Goal: Information Seeking & Learning: Learn about a topic

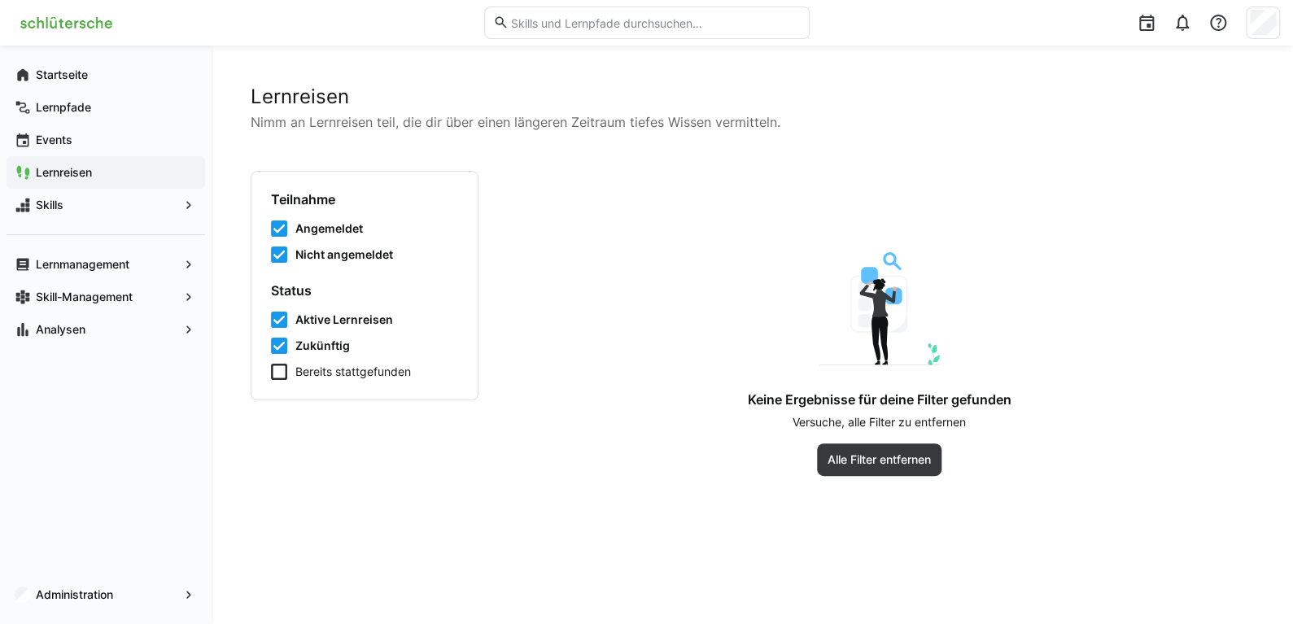
click at [0, 0] on app-navigation-label "Lernreisen" at bounding box center [0, 0] width 0 height 0
click at [0, 0] on app-navigation-label "Lernmanagement" at bounding box center [0, 0] width 0 height 0
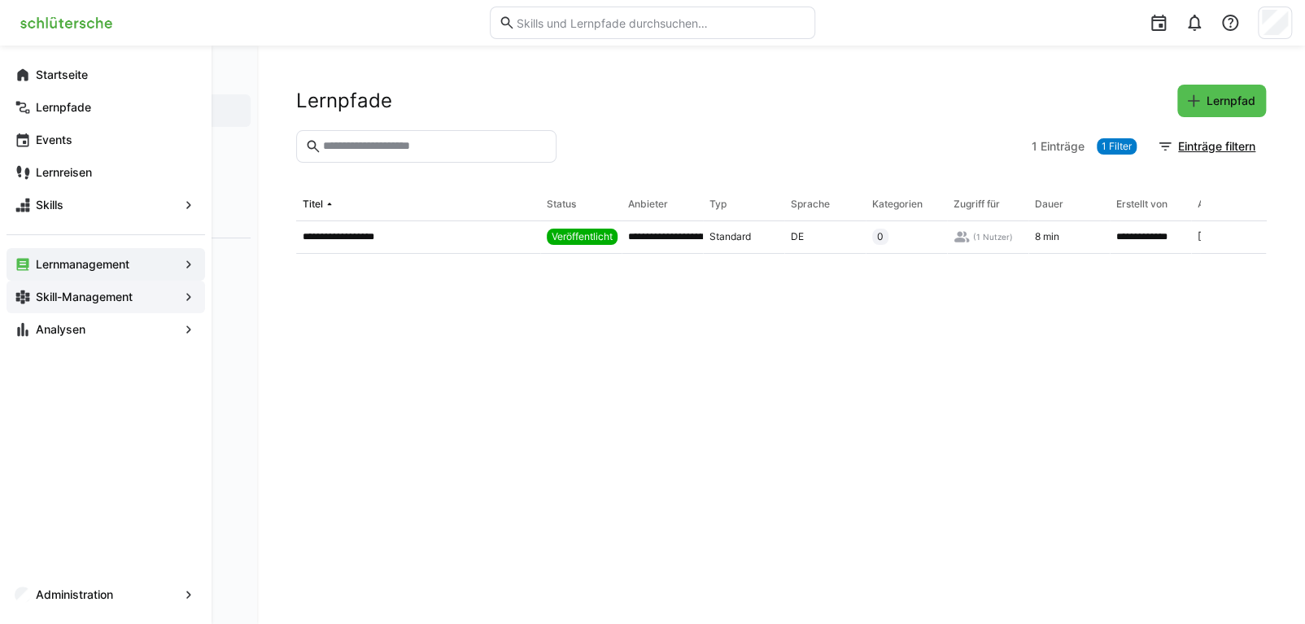
click at [0, 0] on app-navigation-label "Skill-Management" at bounding box center [0, 0] width 0 height 0
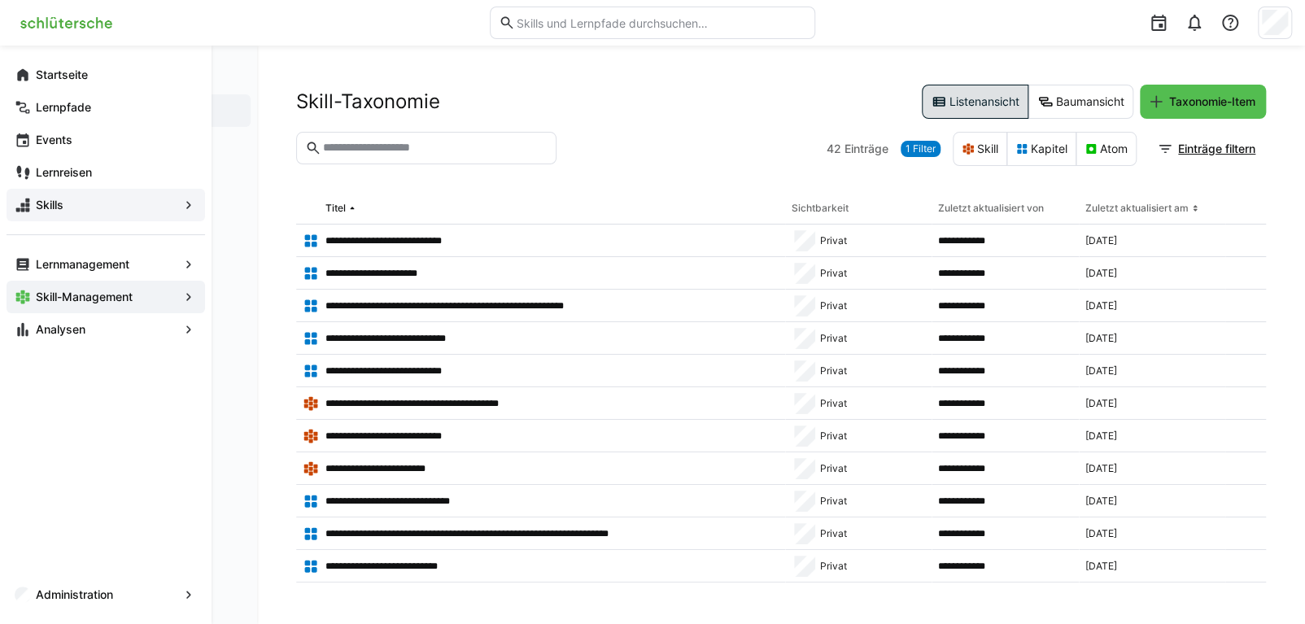
click at [108, 211] on span "Skills" at bounding box center [105, 205] width 145 height 16
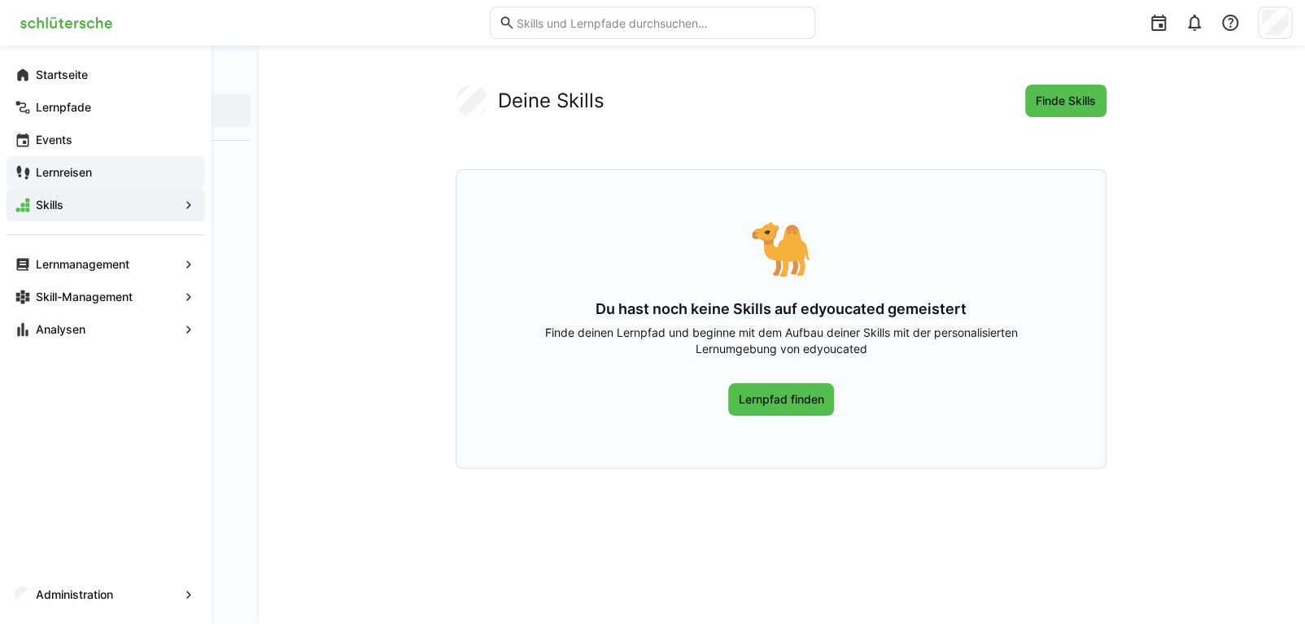
click at [96, 170] on span "Lernreisen" at bounding box center [115, 172] width 164 height 16
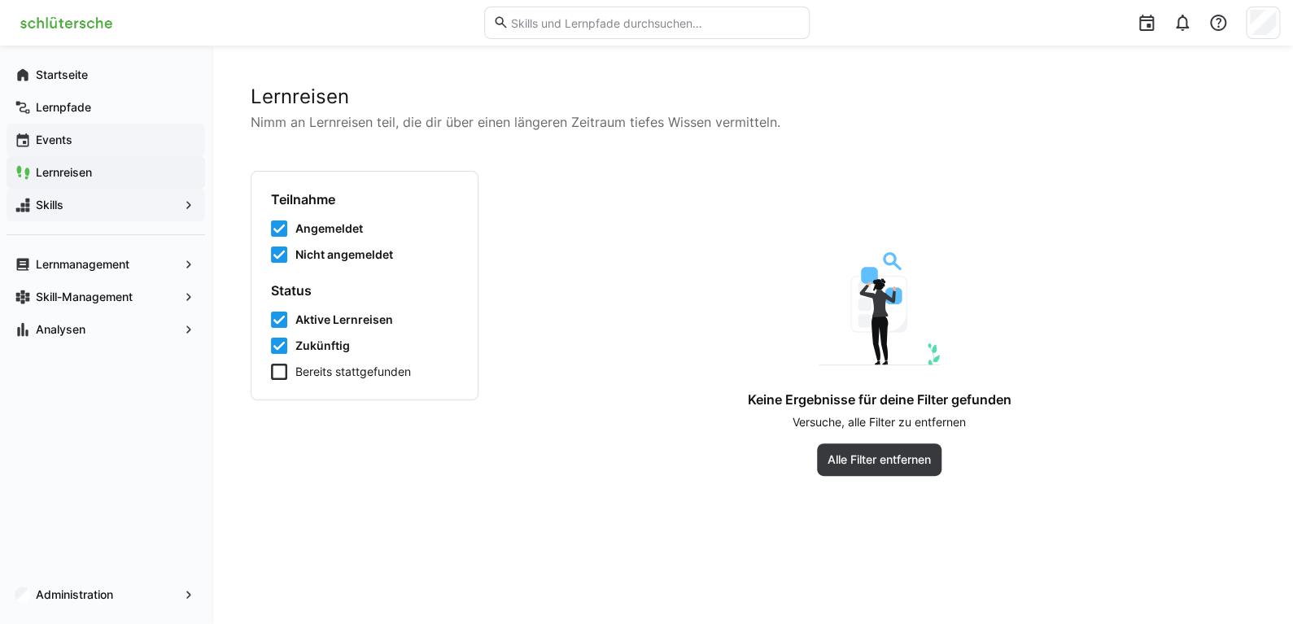
click at [0, 0] on app-navigation-label "Events" at bounding box center [0, 0] width 0 height 0
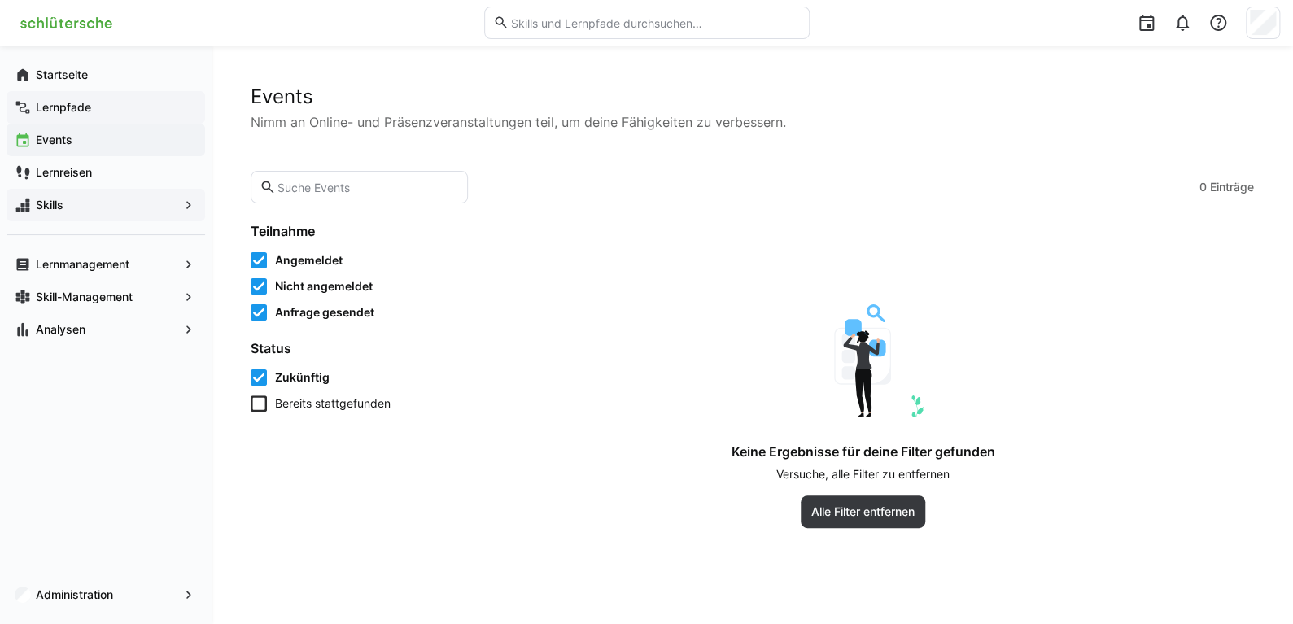
click at [94, 108] on span "Lernpfade" at bounding box center [115, 107] width 164 height 16
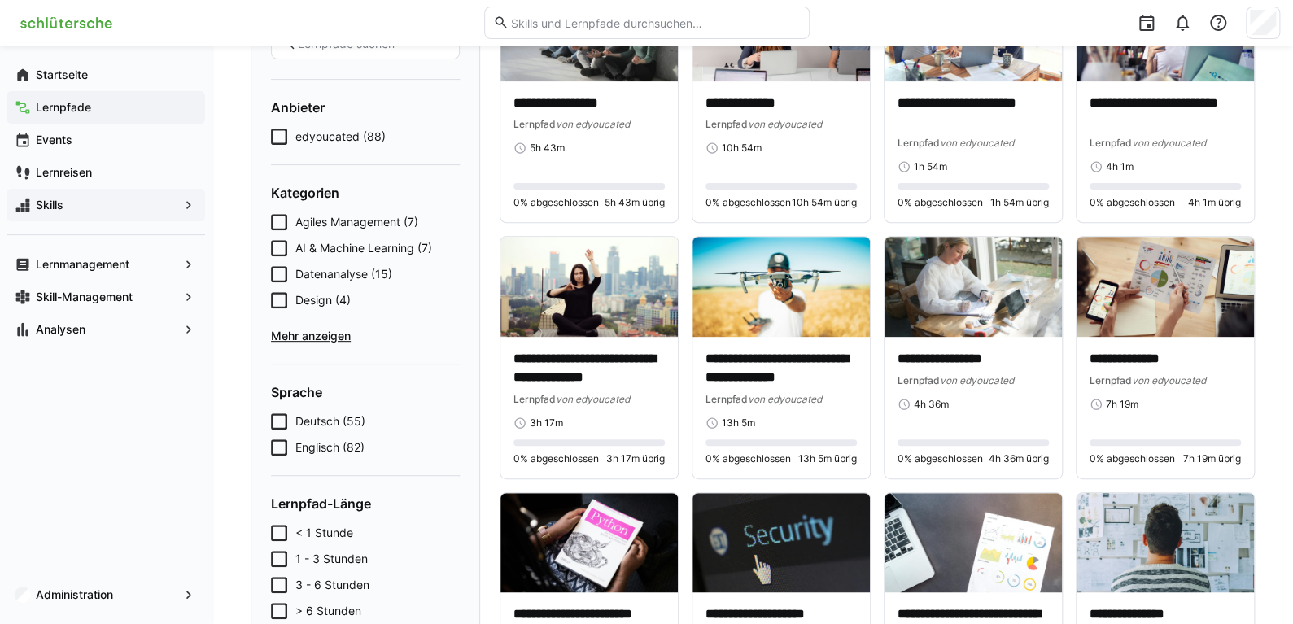
scroll to position [90, 0]
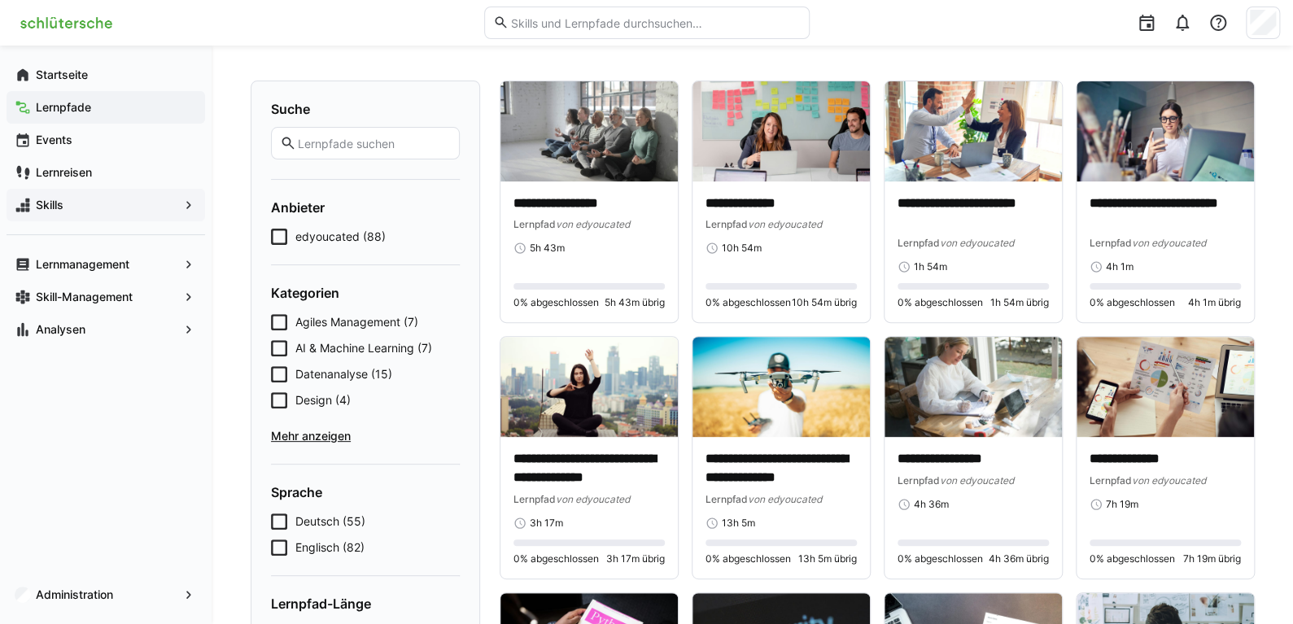
click at [334, 432] on span "Mehr anzeigen" at bounding box center [365, 436] width 189 height 16
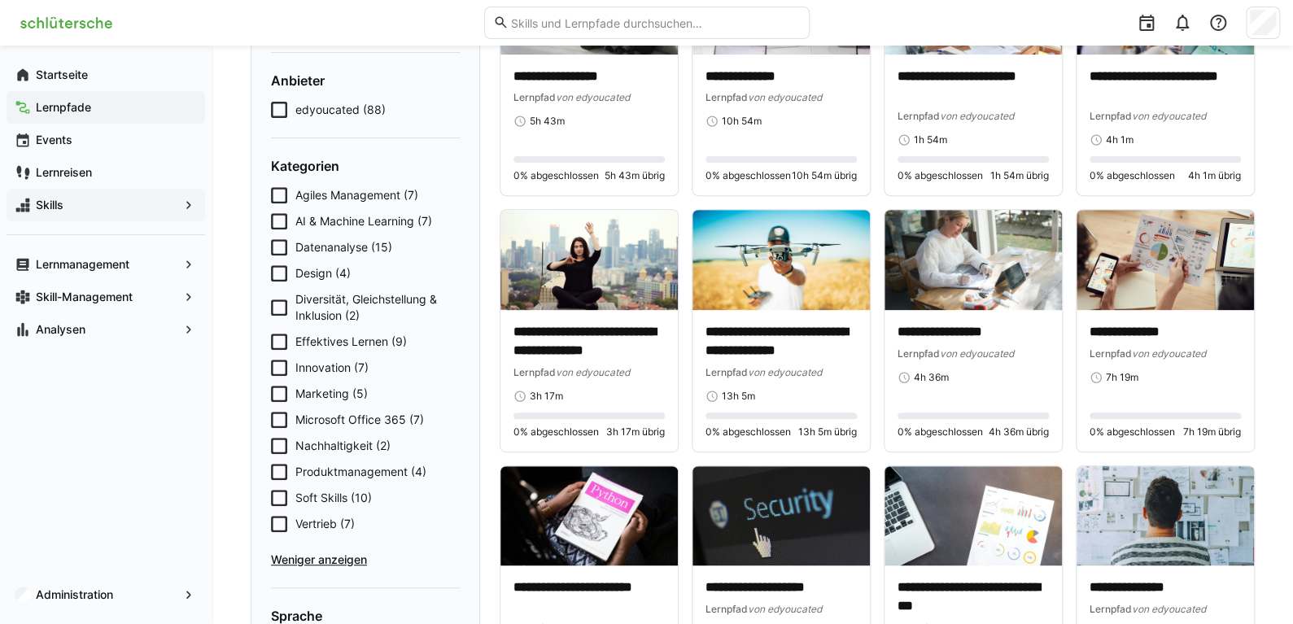
scroll to position [325, 0]
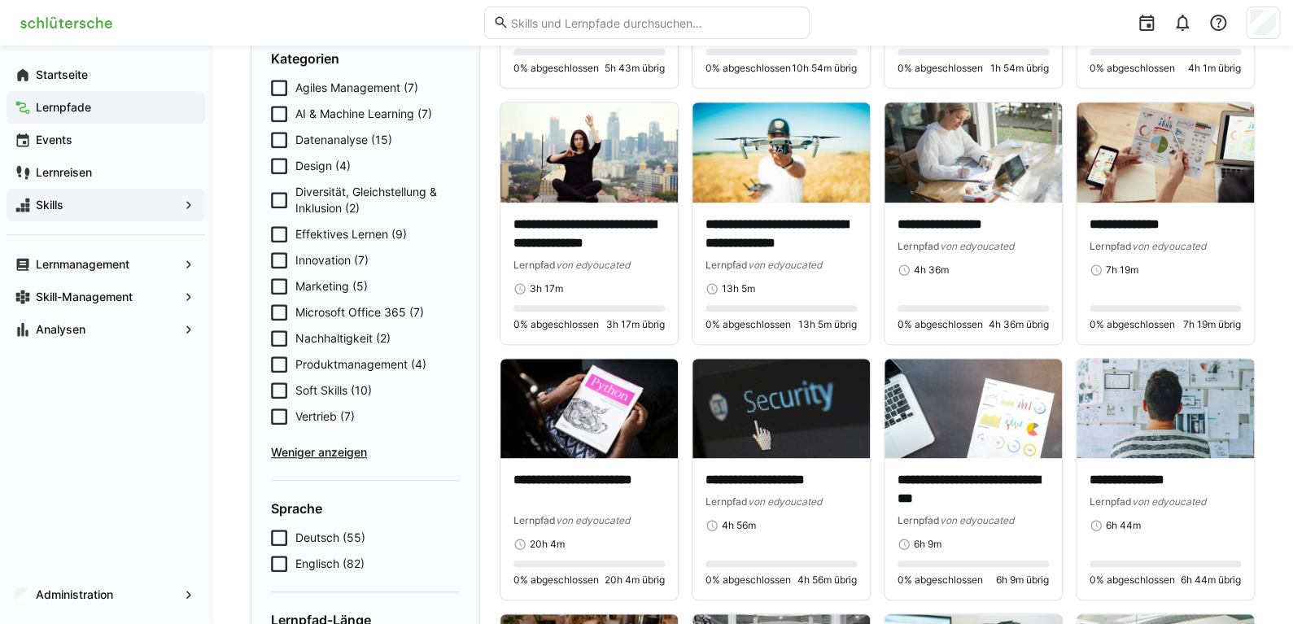
click at [316, 416] on span "Vertrieb (7)" at bounding box center [324, 416] width 59 height 16
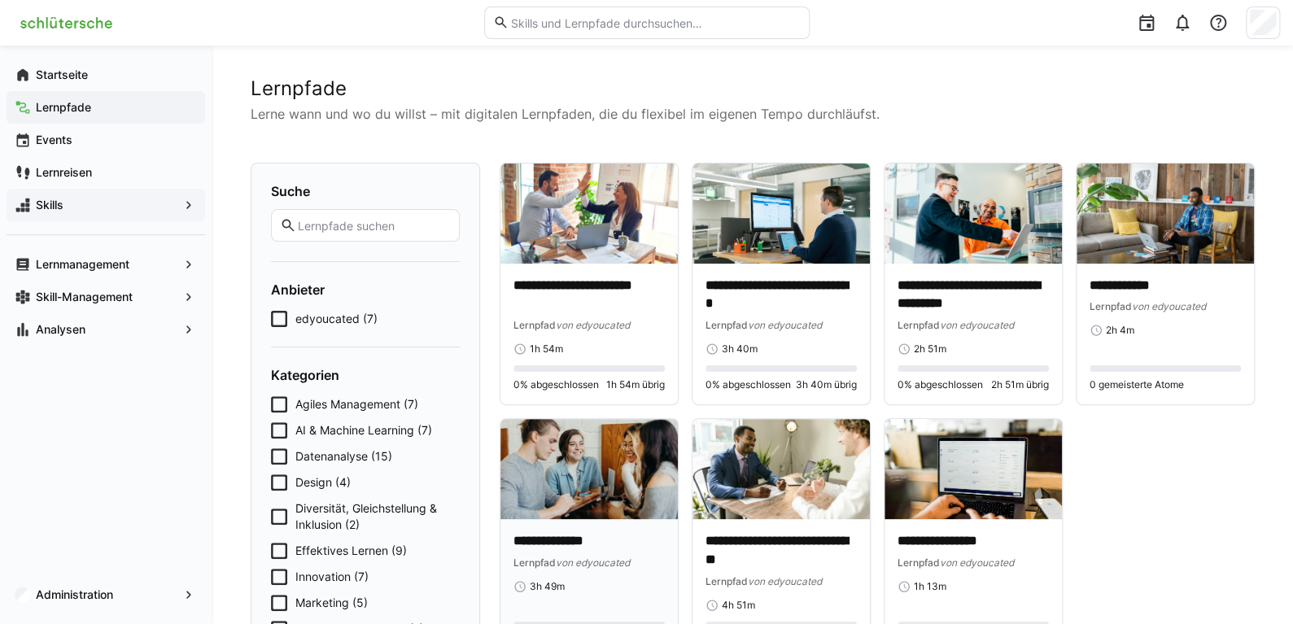
scroll to position [0, 0]
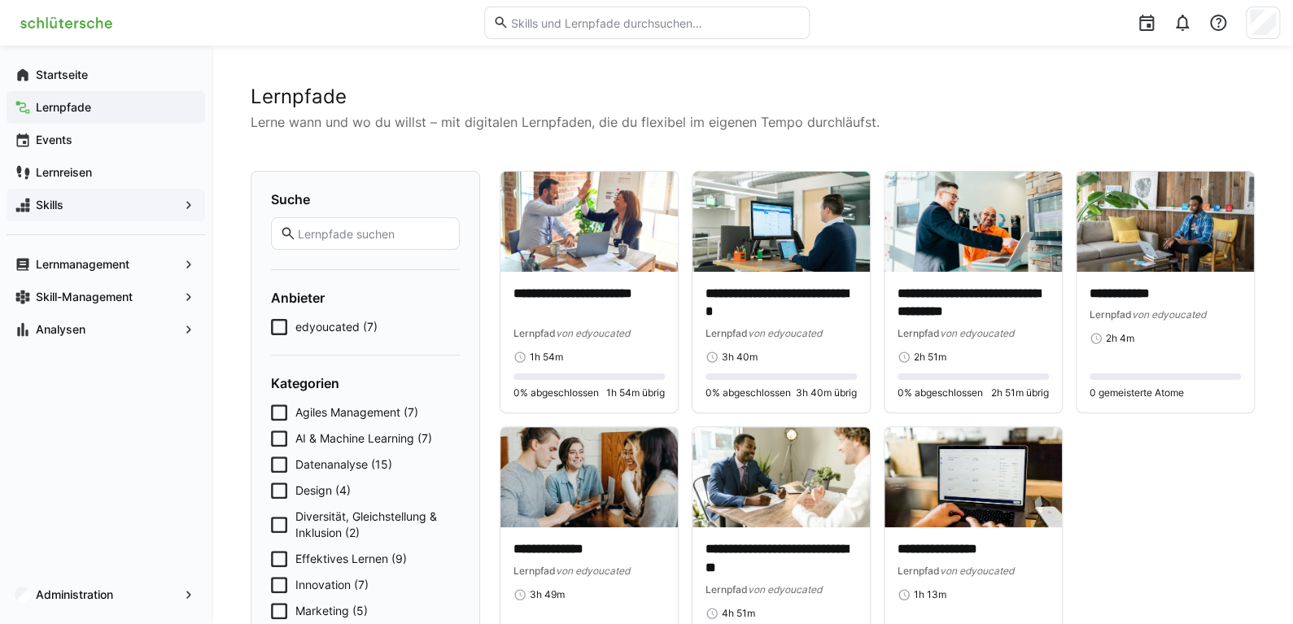
click at [137, 206] on span "Skills" at bounding box center [105, 205] width 145 height 16
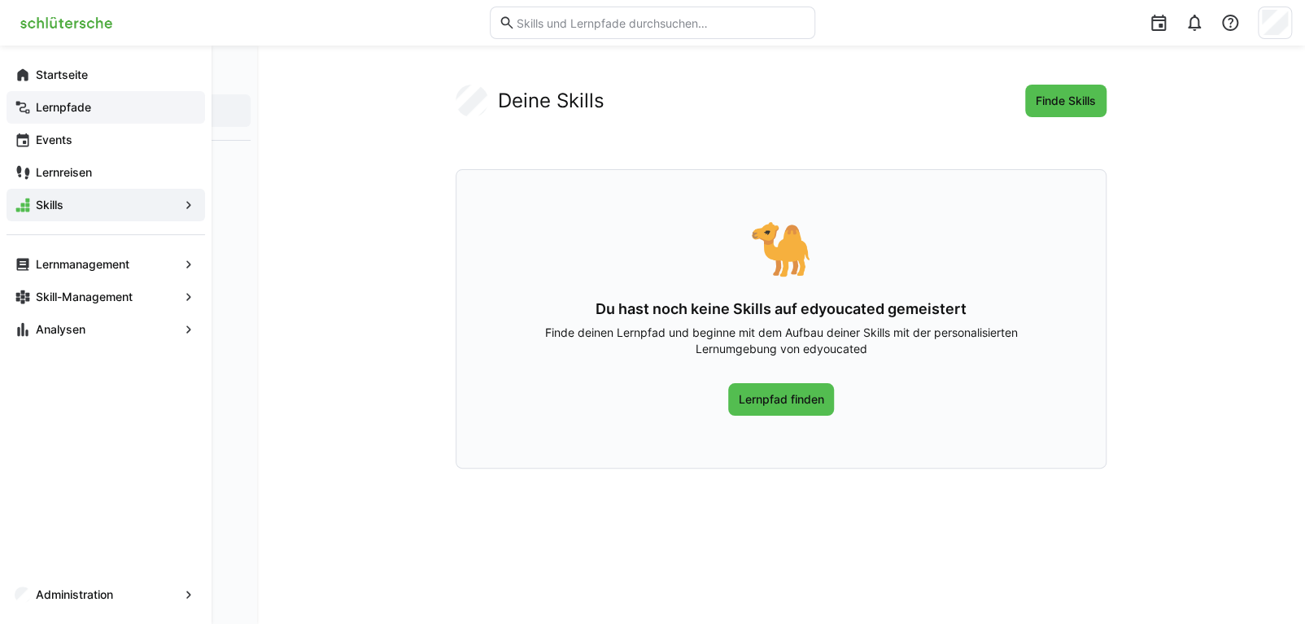
click at [0, 0] on app-navigation-label "Lernpfade" at bounding box center [0, 0] width 0 height 0
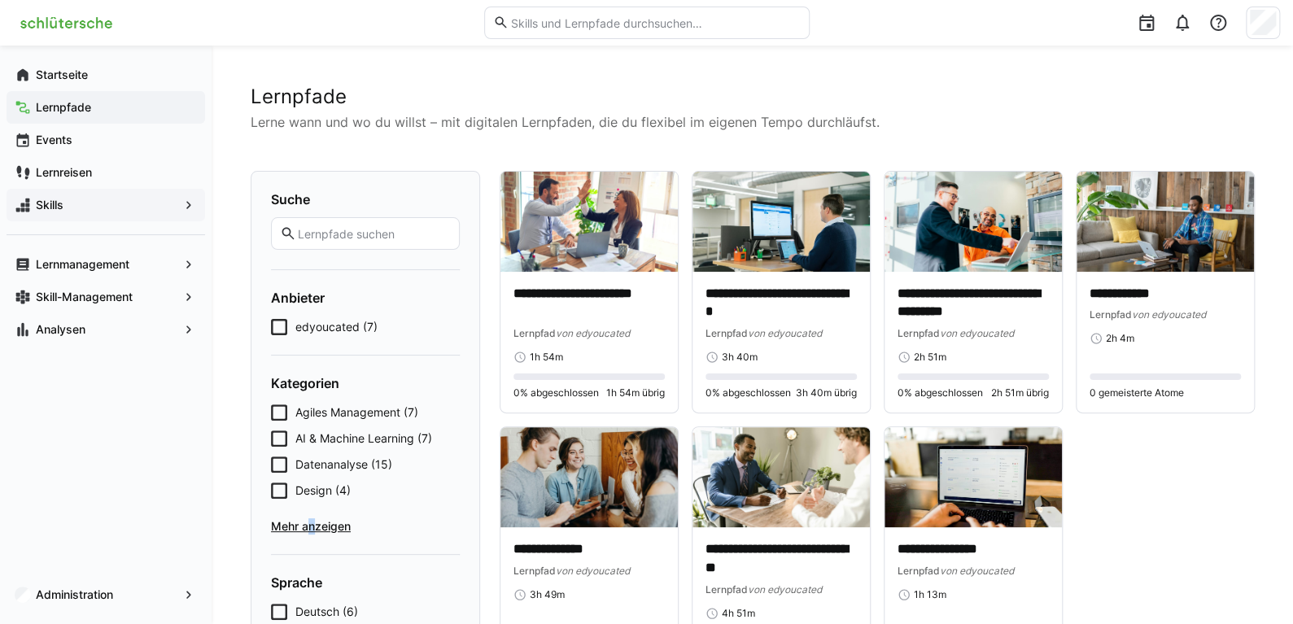
click at [311, 521] on span "Mehr anzeigen" at bounding box center [365, 526] width 189 height 16
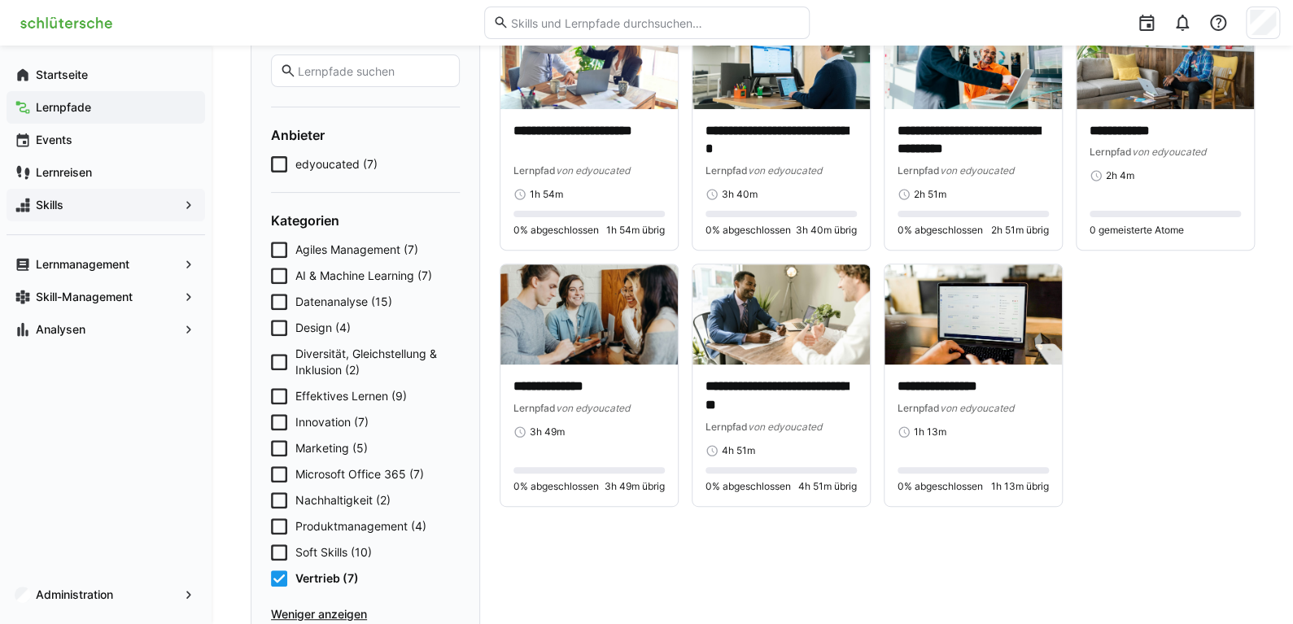
scroll to position [243, 0]
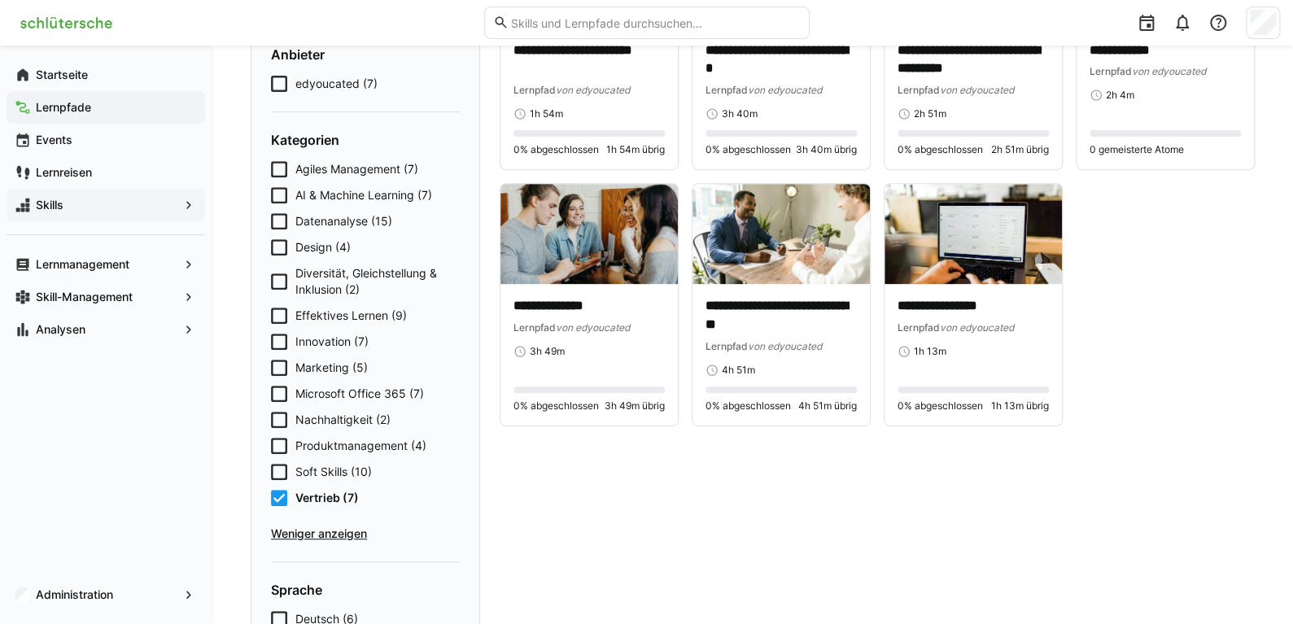
click at [304, 474] on span "Soft Skills (10)" at bounding box center [333, 472] width 76 height 16
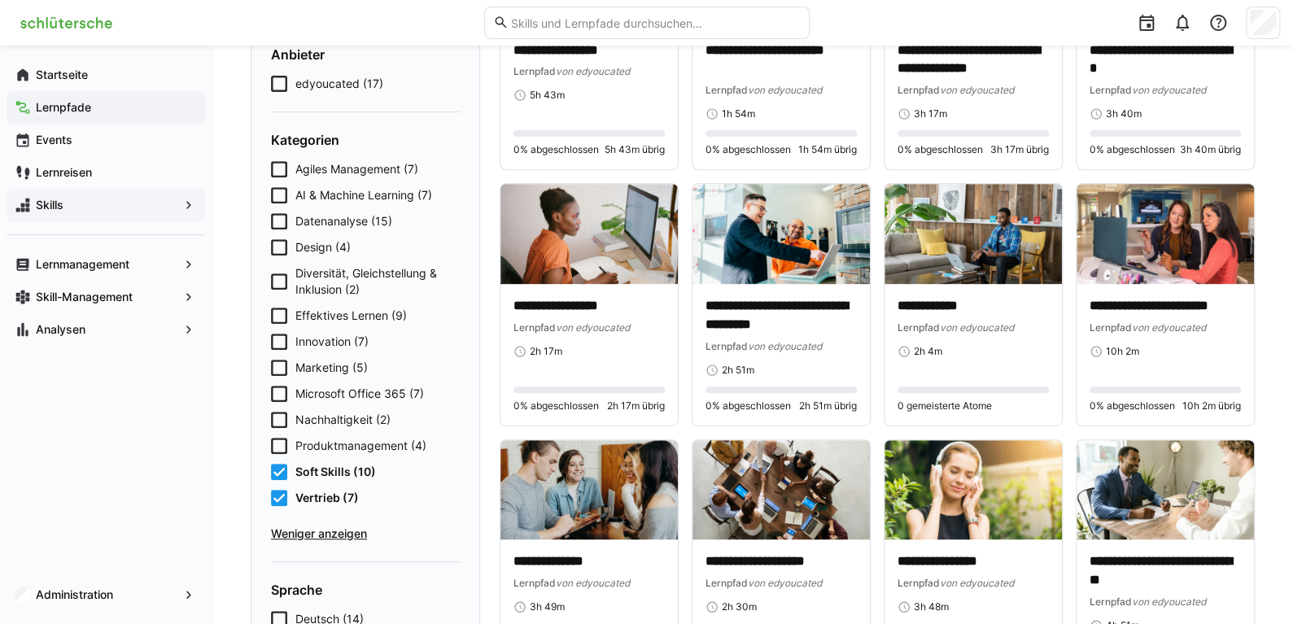
click at [296, 512] on div "Agiles Management (7) AI & Machine Learning (7) Datenanalyse (15) Design (4) Di…" at bounding box center [365, 351] width 189 height 381
click at [0, 0] on app-navigation-label "Lernreisen" at bounding box center [0, 0] width 0 height 0
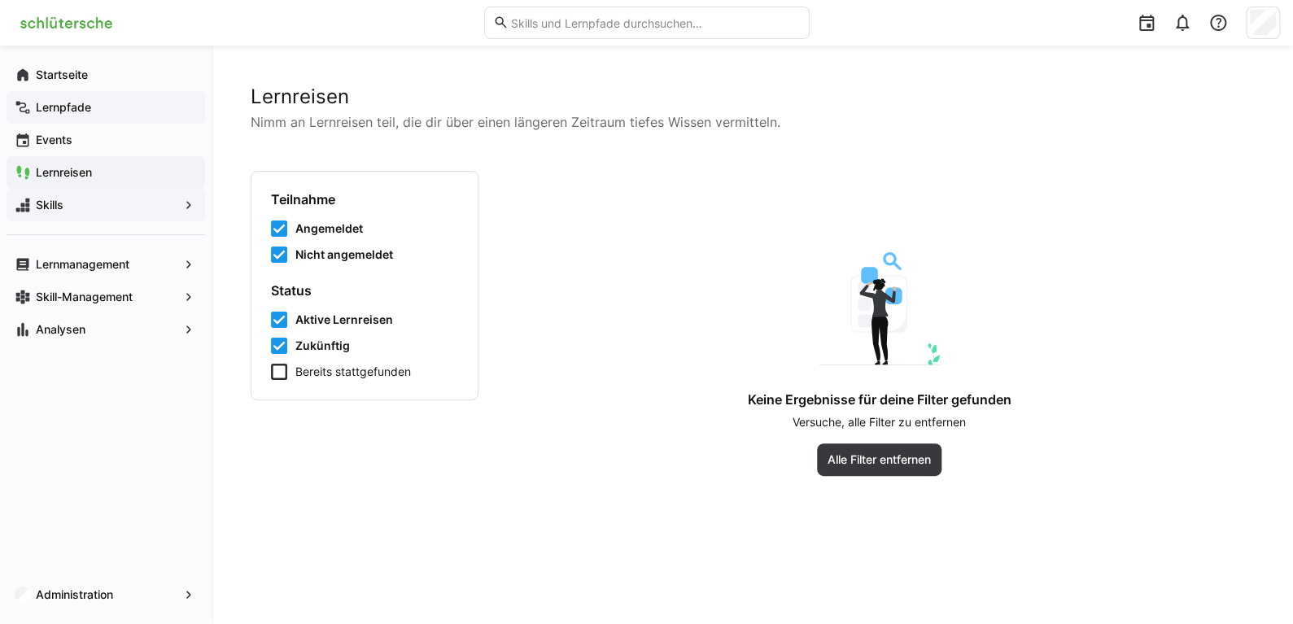
click at [0, 0] on app-navigation-label "Lernpfade" at bounding box center [0, 0] width 0 height 0
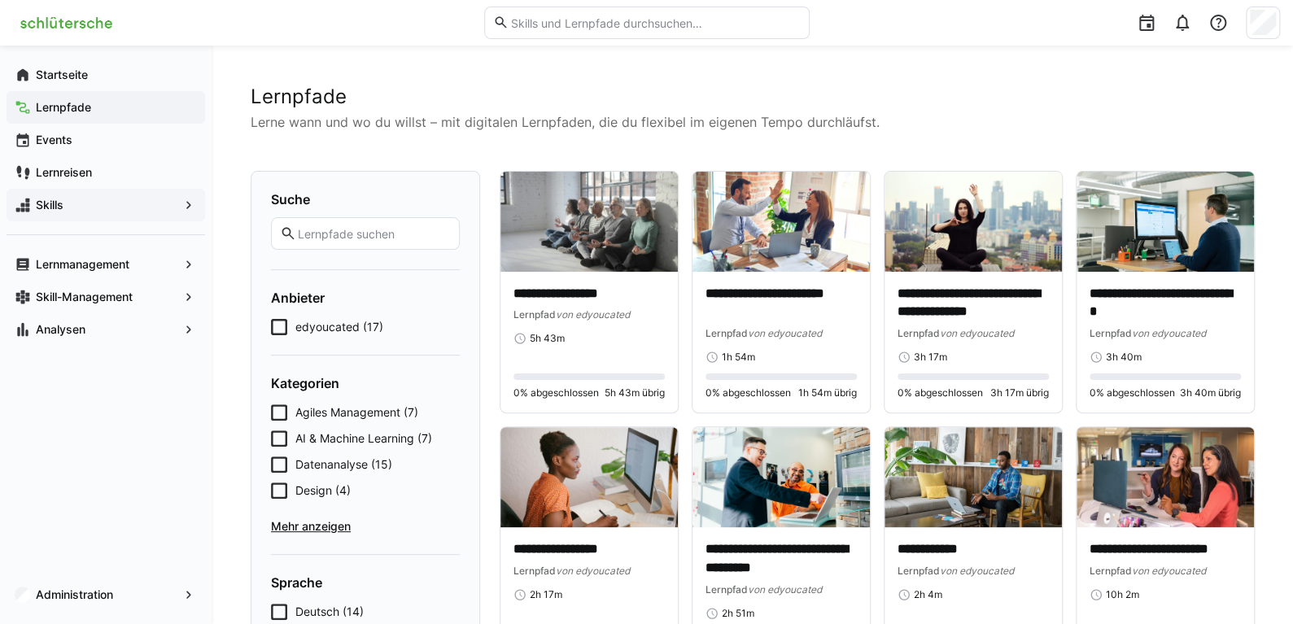
click at [289, 323] on eds-checkbox "edyoucated (17)" at bounding box center [365, 327] width 189 height 16
click at [308, 529] on span "Mehr anzeigen" at bounding box center [365, 526] width 189 height 16
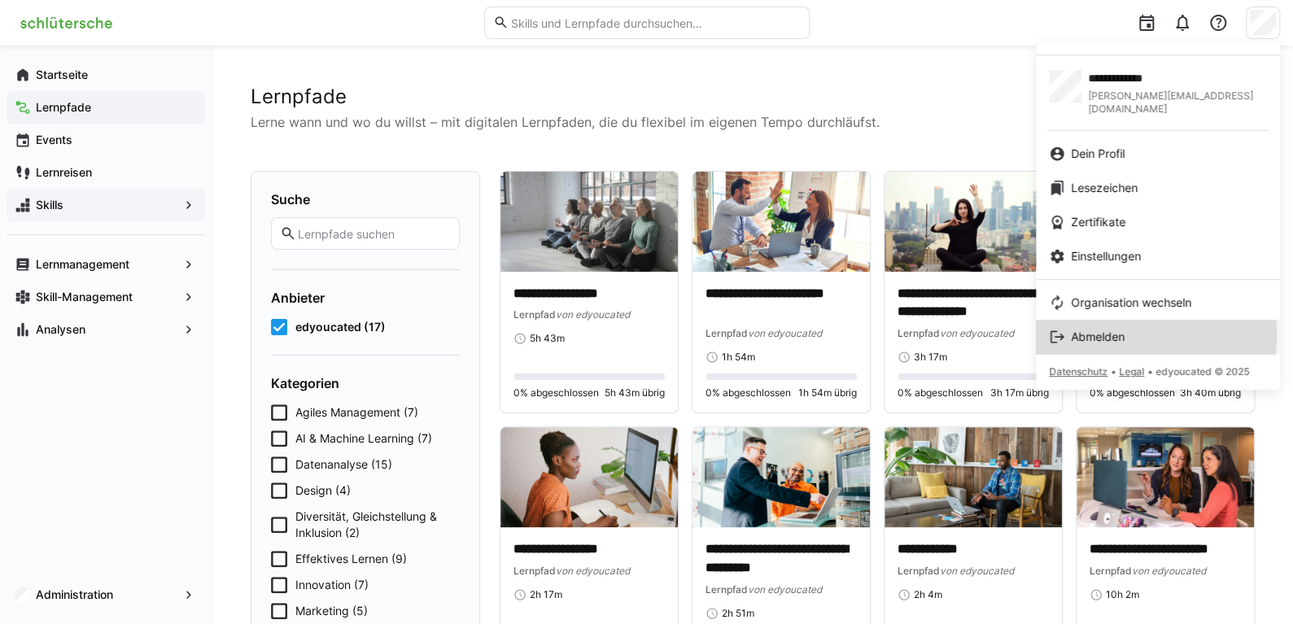
click at [1105, 329] on span "Abmelden" at bounding box center [1097, 337] width 54 height 16
